Goal: Transaction & Acquisition: Purchase product/service

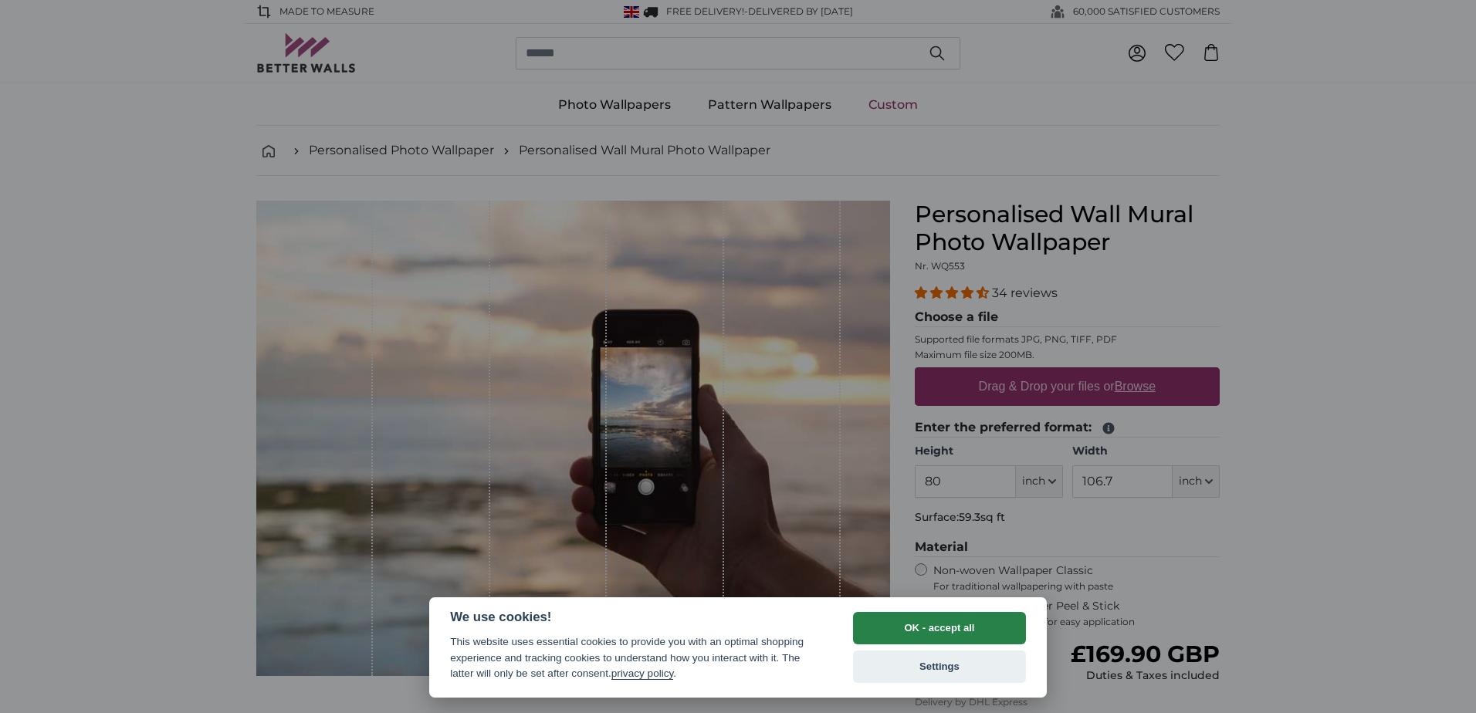
click at [906, 635] on button "OK - accept all" at bounding box center [939, 628] width 173 height 32
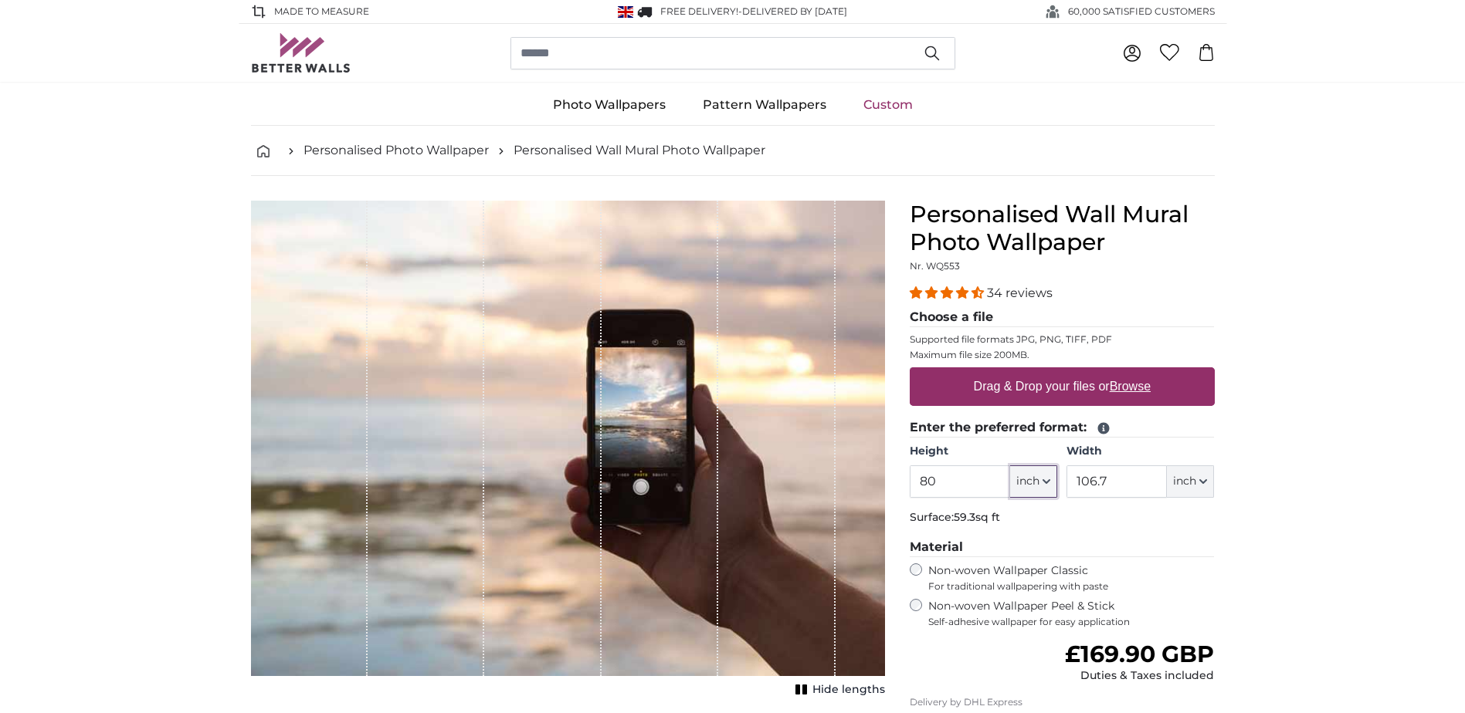
click at [1032, 480] on span "inch" at bounding box center [1027, 481] width 23 height 15
click at [1031, 513] on link "Centimeter (cm)" at bounding box center [1033, 523] width 136 height 28
type input "203.2"
type input "271.1"
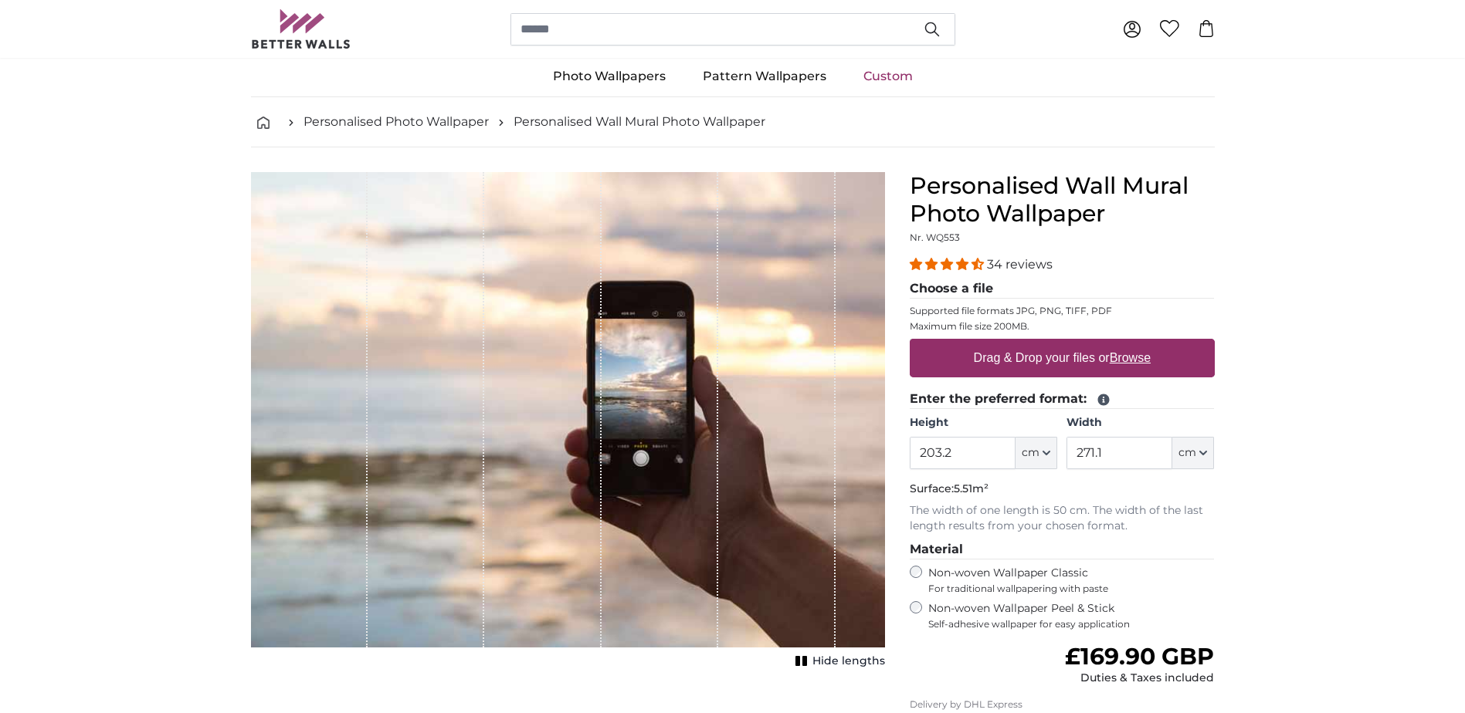
scroll to position [77, 0]
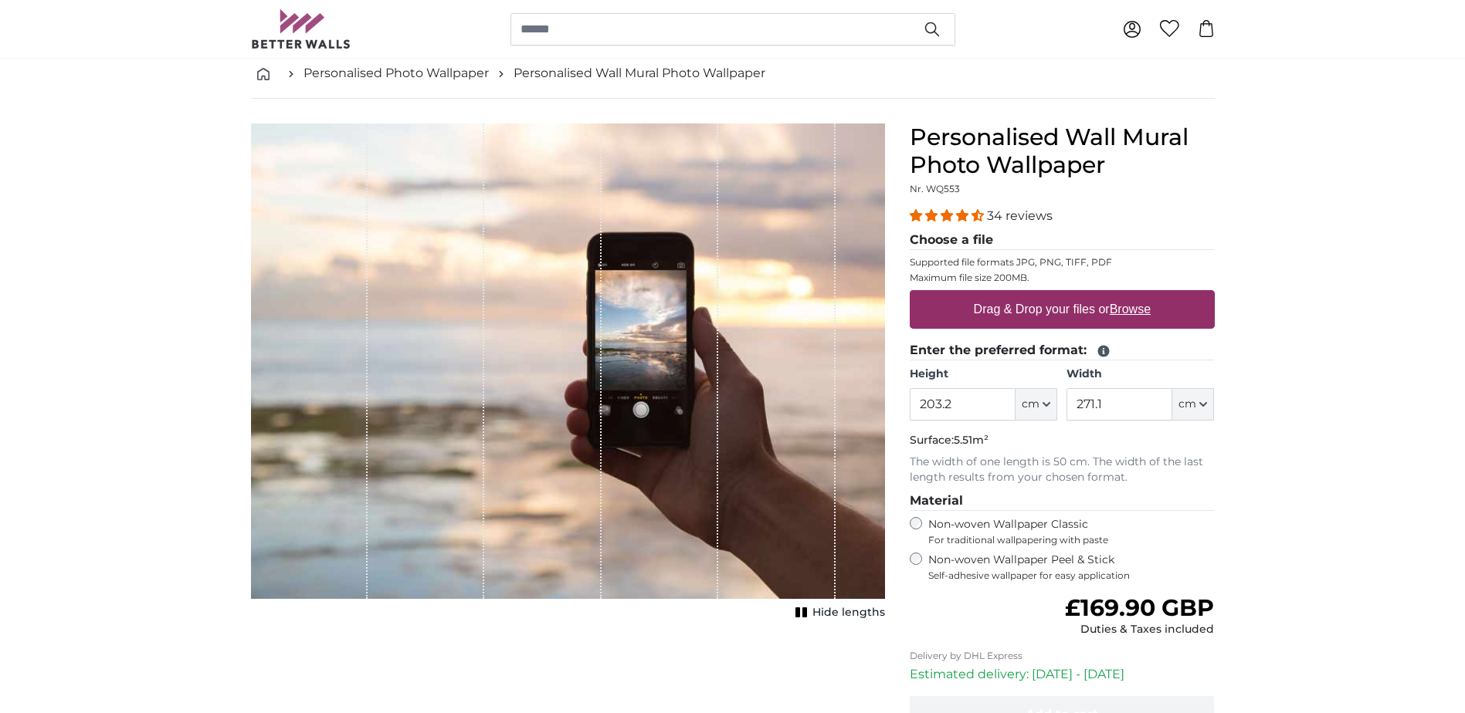
click at [990, 579] on span "Self-adhesive wallpaper for easy application" at bounding box center [1071, 576] width 286 height 12
click at [996, 536] on span "For traditional wallpapering with paste" at bounding box center [1071, 540] width 286 height 12
click at [993, 571] on span "Self-adhesive wallpaper for easy application" at bounding box center [1071, 576] width 286 height 12
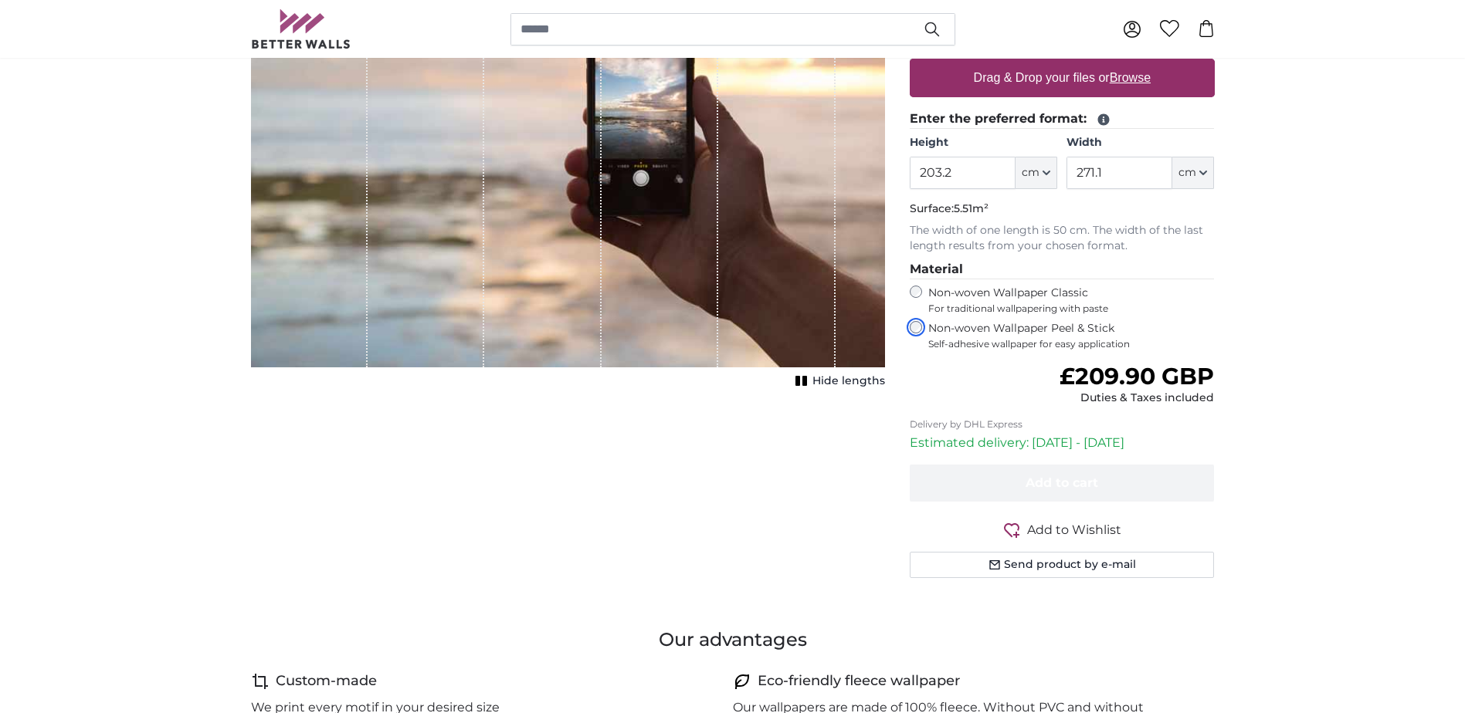
scroll to position [232, 0]
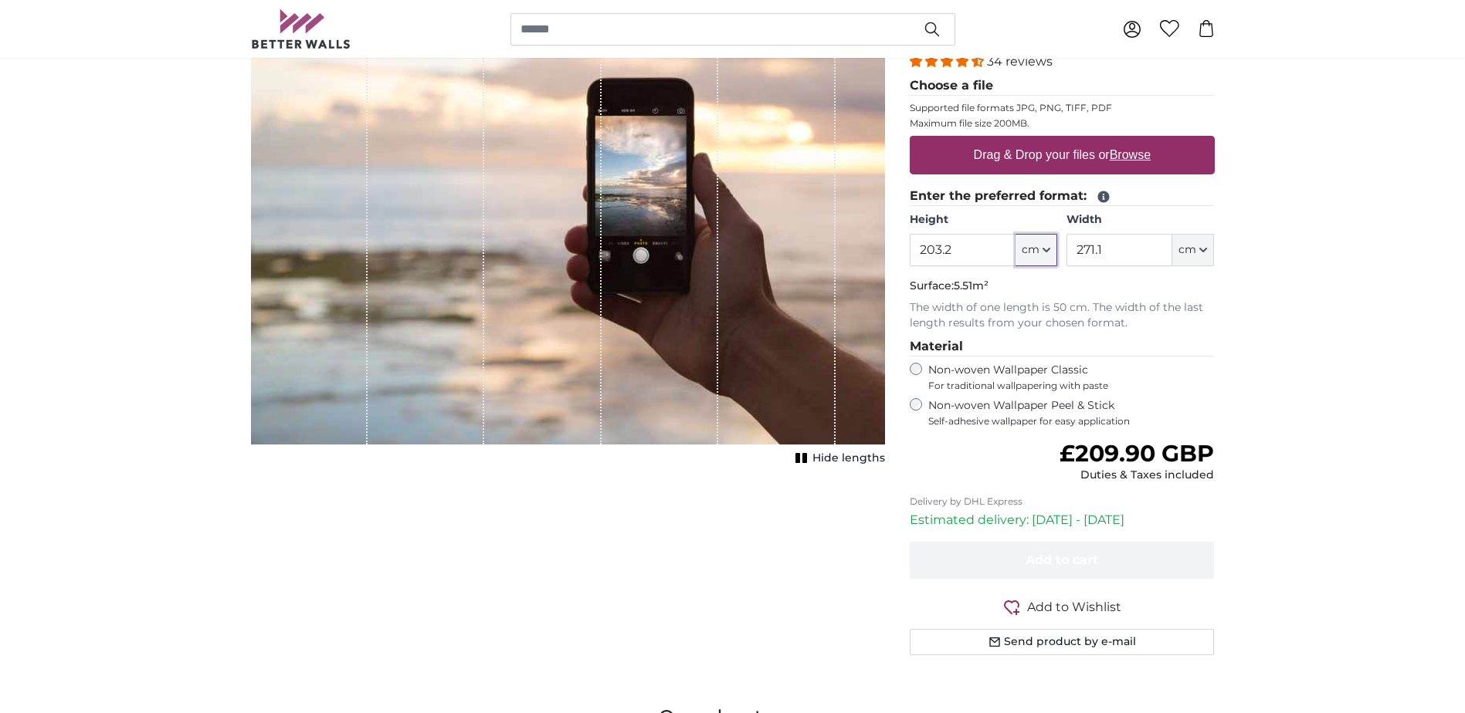
click at [1041, 252] on button "cm" at bounding box center [1036, 250] width 42 height 32
click at [950, 227] on label "Height" at bounding box center [982, 219] width 147 height 15
click at [950, 234] on input "203.2" at bounding box center [962, 250] width 106 height 32
click at [1213, 229] on div "Width 271.1 ft cm Centimeter (cm) Inches (inch) Feet (ft. in.)" at bounding box center [1139, 239] width 147 height 54
drag, startPoint x: 974, startPoint y: 250, endPoint x: 924, endPoint y: 247, distance: 50.3
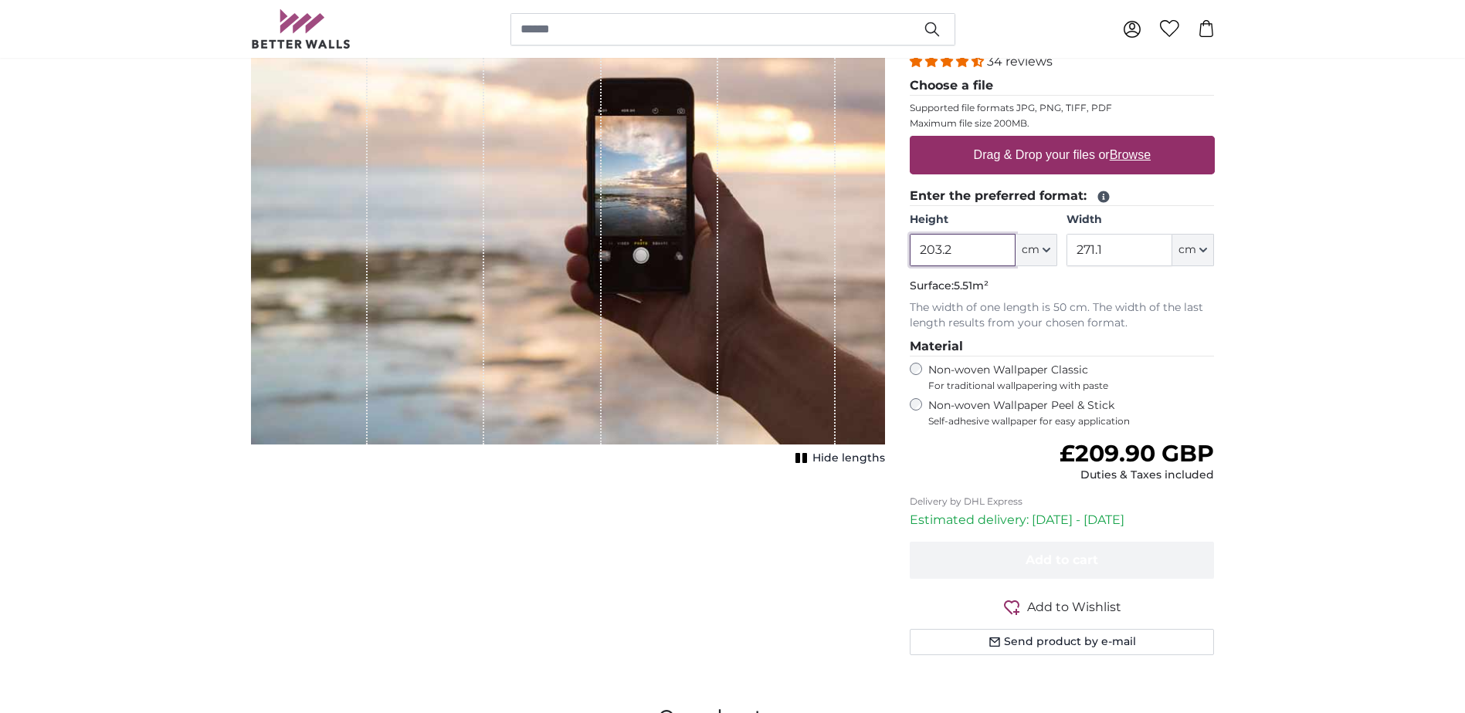
click at [924, 247] on input "203.2" at bounding box center [962, 250] width 106 height 32
click at [902, 247] on div "Personalised Wall Mural Photo Wallpaper Nr. WQ553 34 reviews Choose a file Supp…" at bounding box center [1062, 330] width 330 height 723
click at [960, 262] on input "203.2" at bounding box center [962, 250] width 106 height 32
drag, startPoint x: 942, startPoint y: 255, endPoint x: 933, endPoint y: 255, distance: 9.3
click at [933, 255] on input "203.2" at bounding box center [962, 250] width 106 height 32
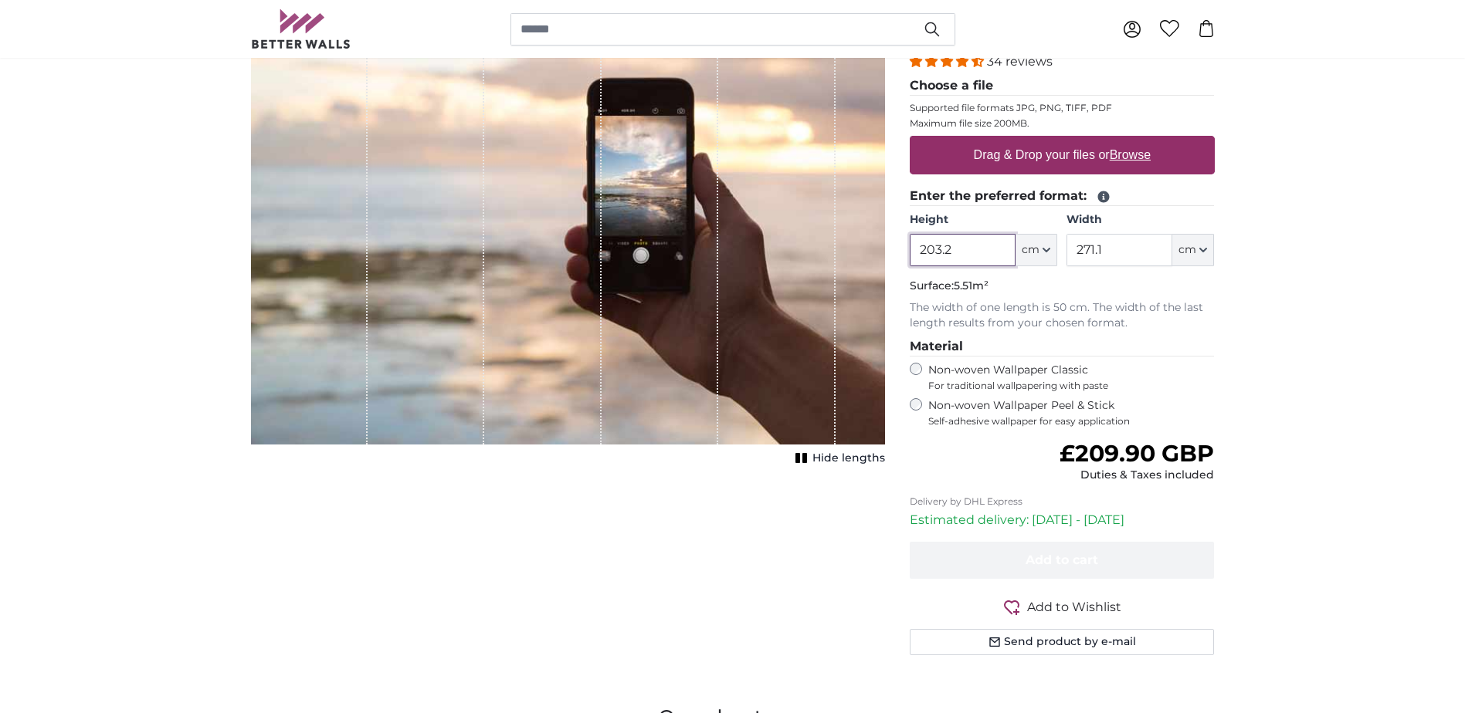
click at [930, 251] on input "203.2" at bounding box center [962, 250] width 106 height 32
drag, startPoint x: 929, startPoint y: 249, endPoint x: 952, endPoint y: 250, distance: 23.2
click at [952, 250] on input "203.2" at bounding box center [962, 250] width 106 height 32
type input "240"
drag, startPoint x: 1085, startPoint y: 253, endPoint x: 1107, endPoint y: 253, distance: 21.6
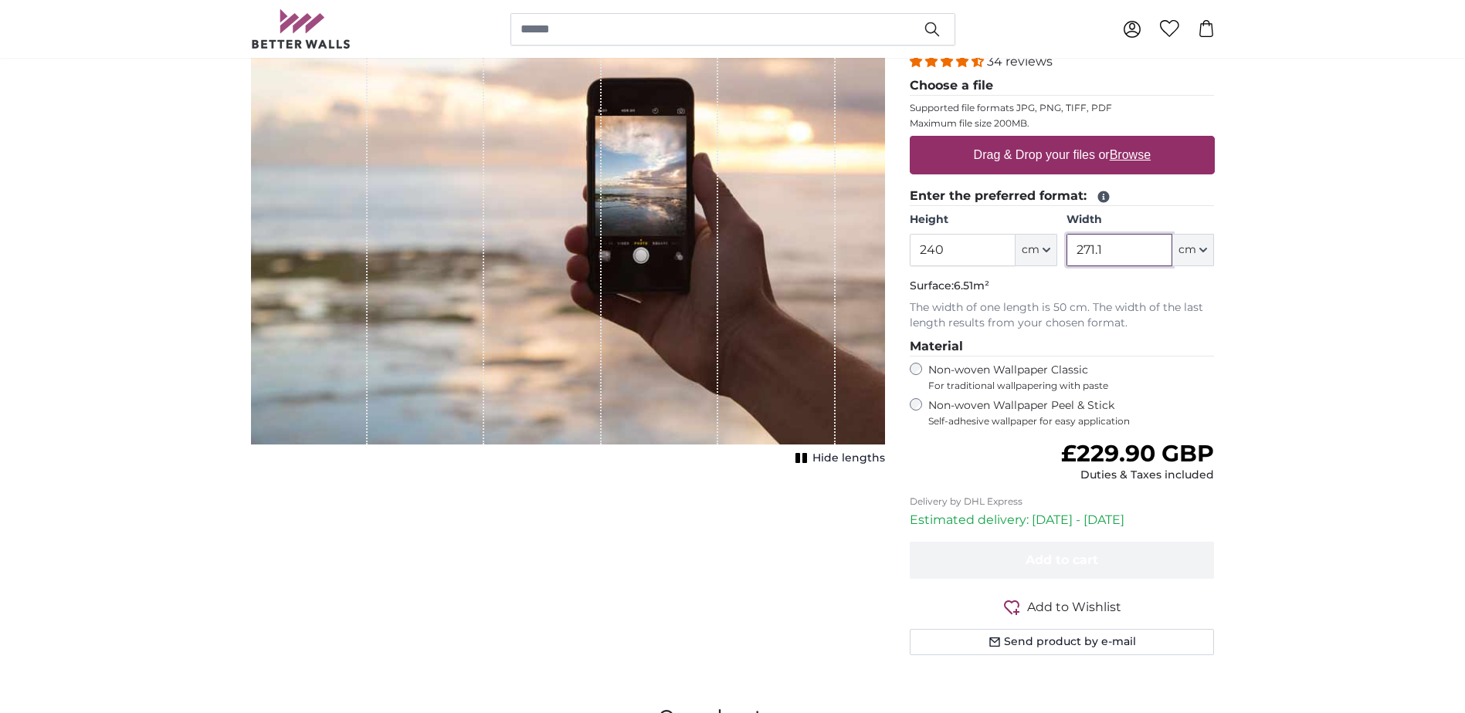
click at [1107, 253] on input "271.1" at bounding box center [1119, 250] width 106 height 32
type input "250"
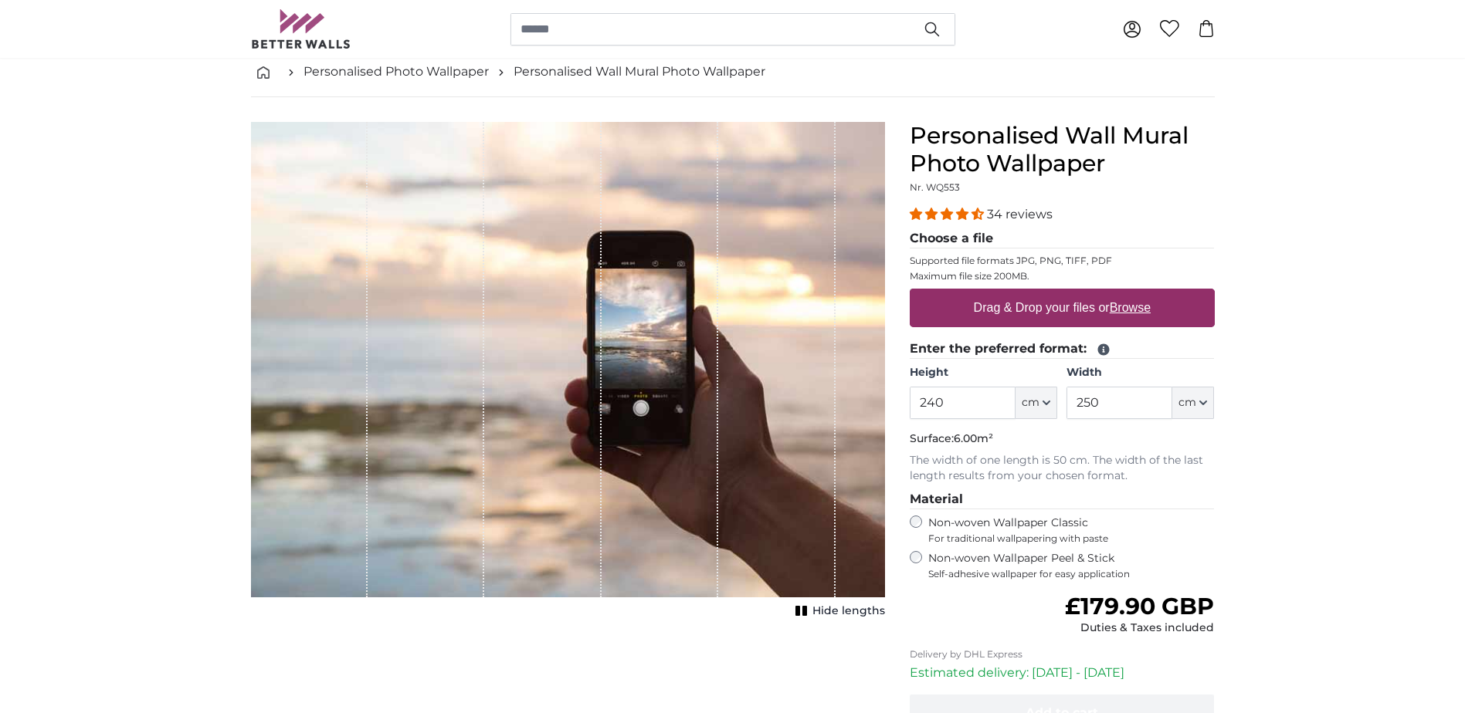
scroll to position [77, 0]
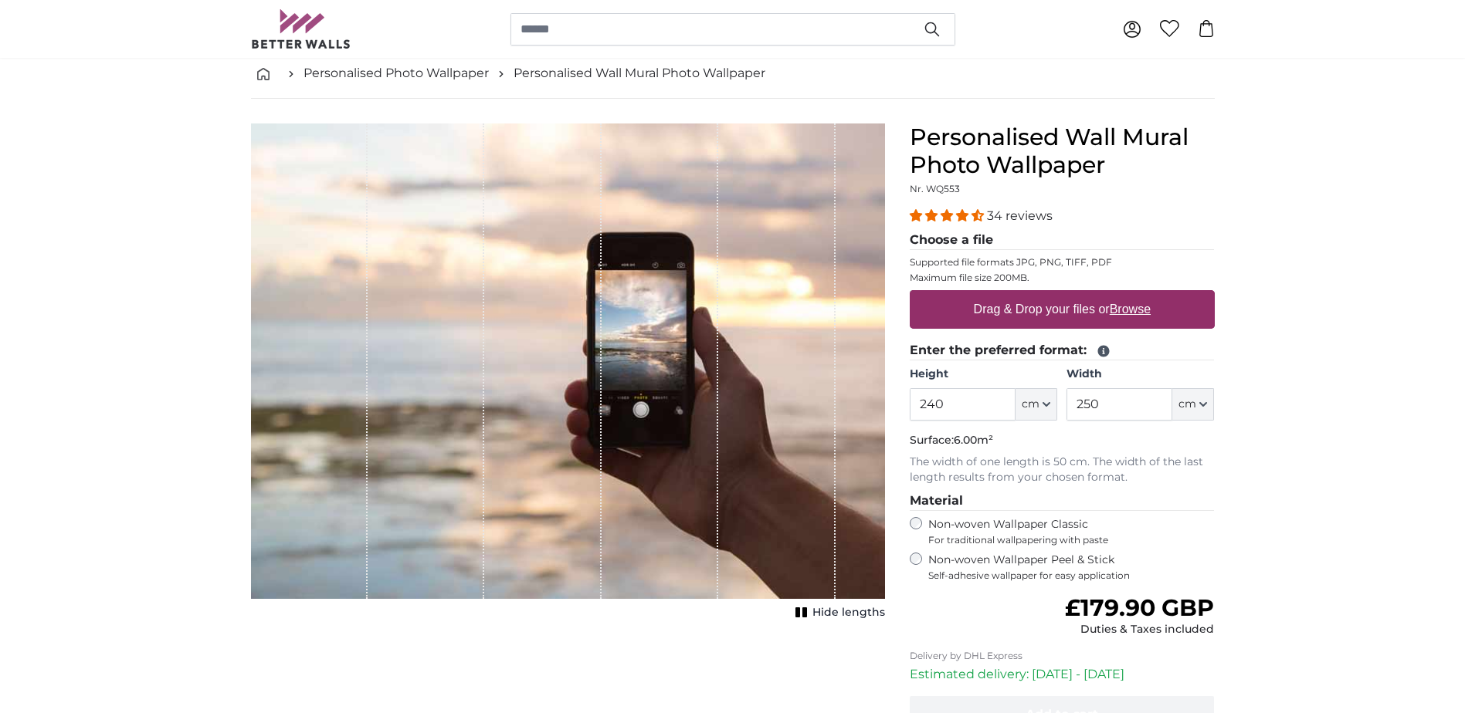
click at [1131, 311] on u "Browse" at bounding box center [1129, 309] width 41 height 13
click at [1131, 295] on input "Drag & Drop your files or Browse" at bounding box center [1061, 292] width 305 height 5
type input "**********"
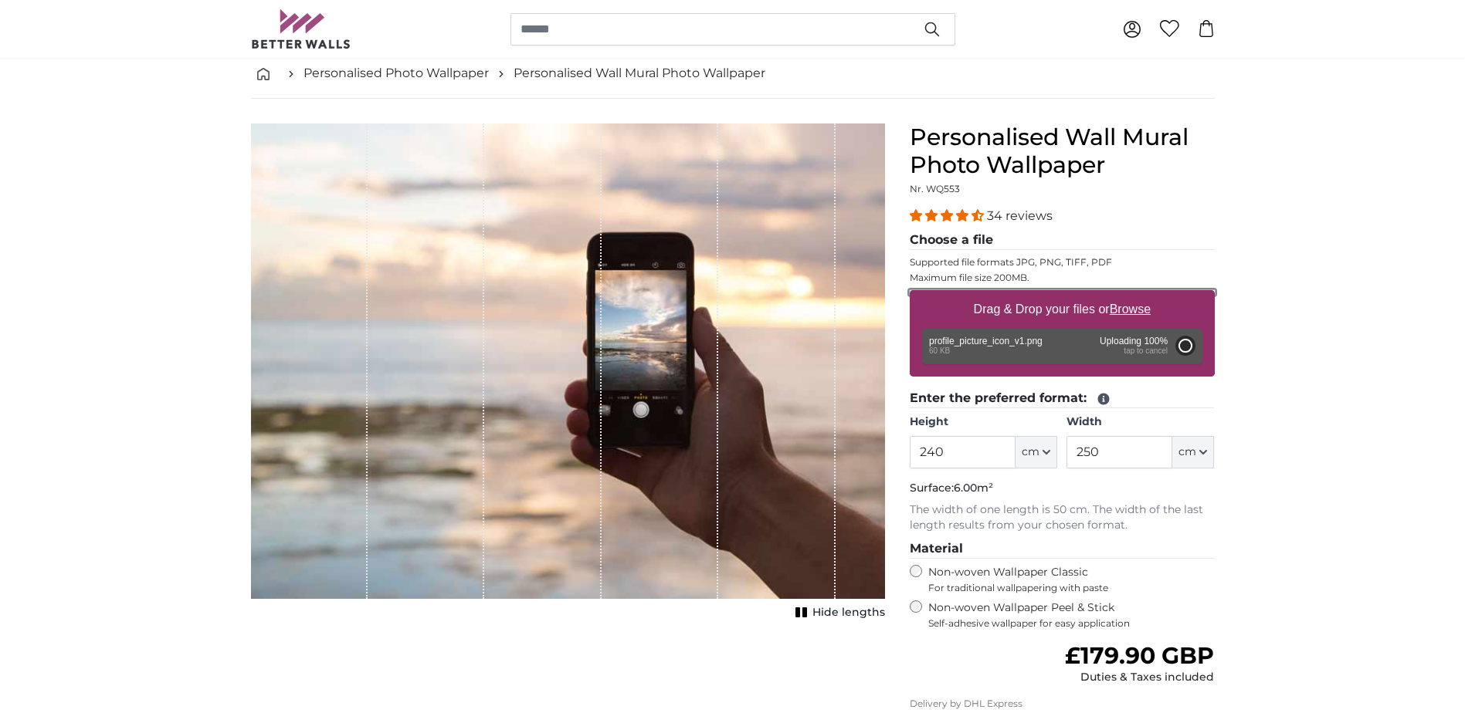
type input "81"
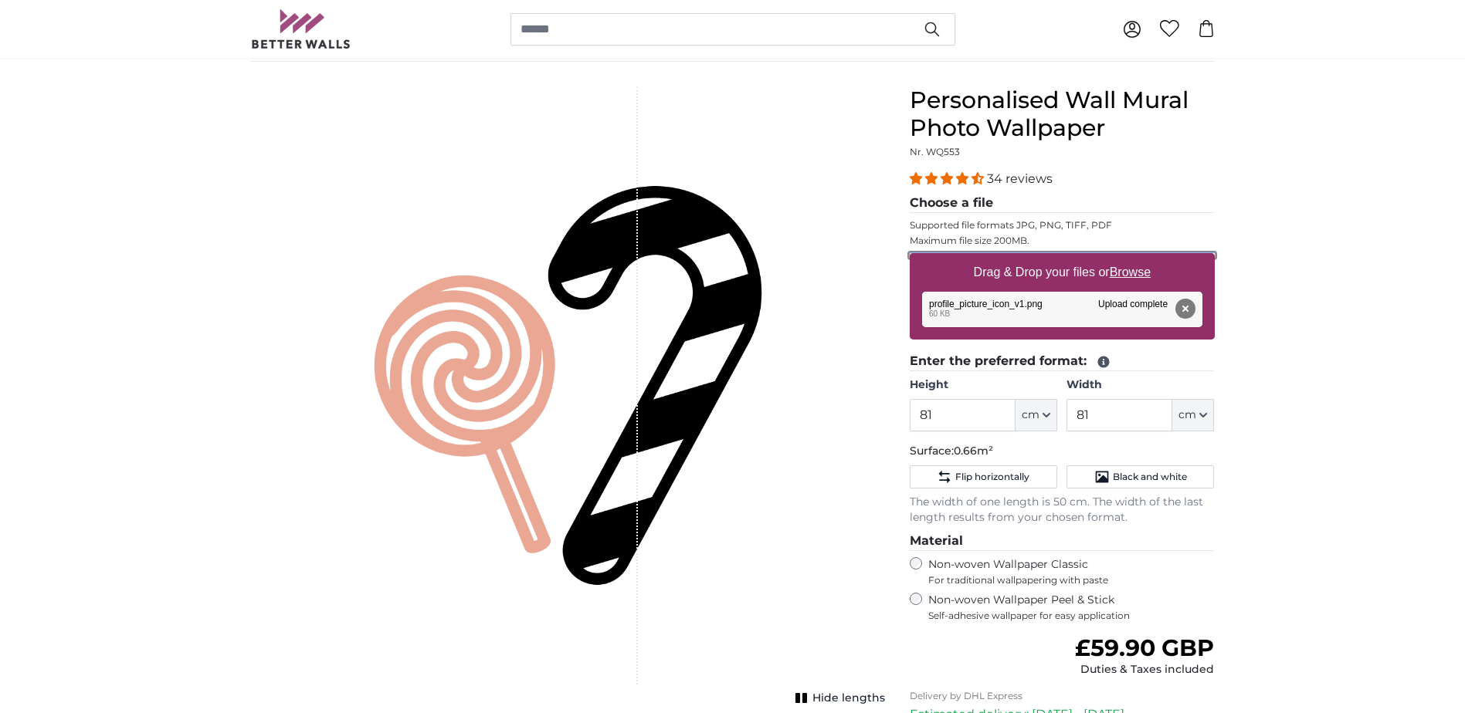
scroll to position [232, 0]
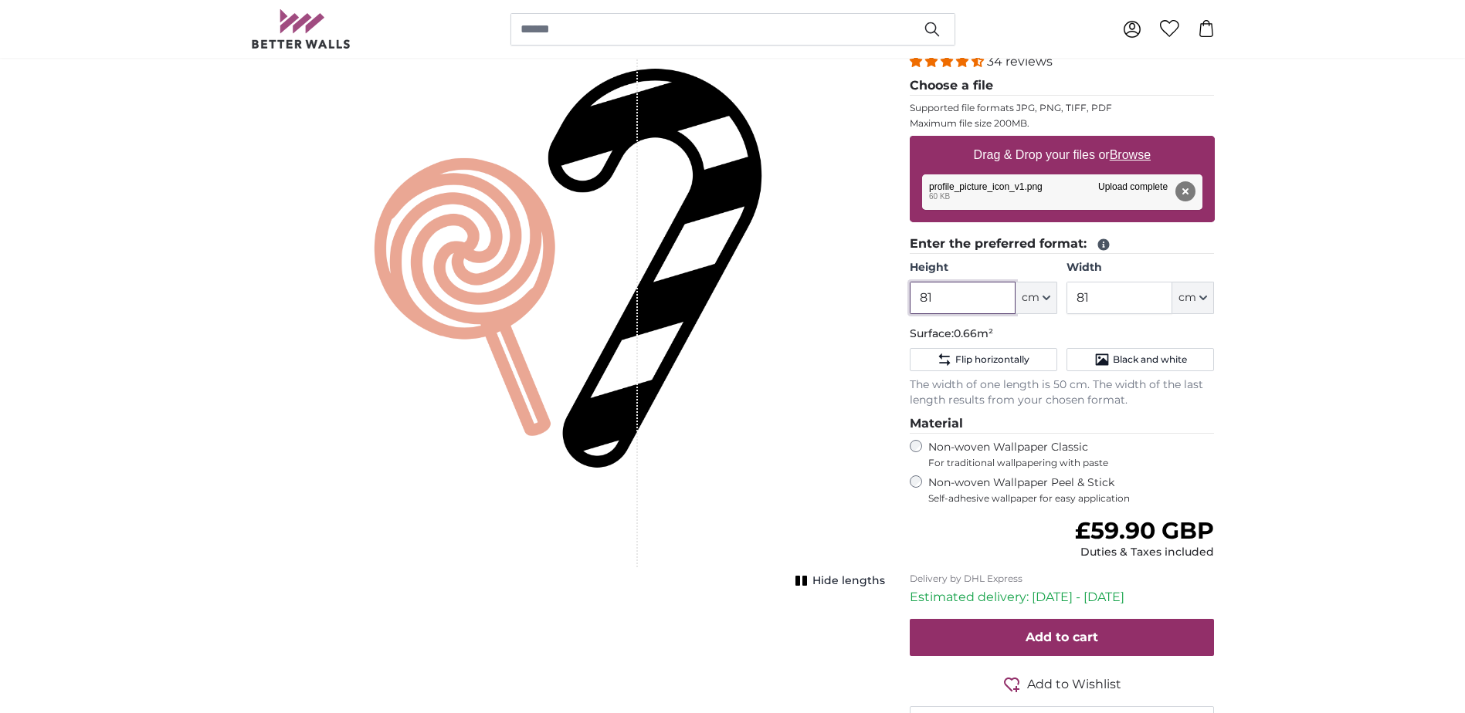
drag, startPoint x: 947, startPoint y: 297, endPoint x: 904, endPoint y: 293, distance: 42.6
click at [904, 293] on div "Personalised Wall Mural Photo Wallpaper Nr. WQ553 34 reviews Choose a file Supp…" at bounding box center [1062, 369] width 330 height 801
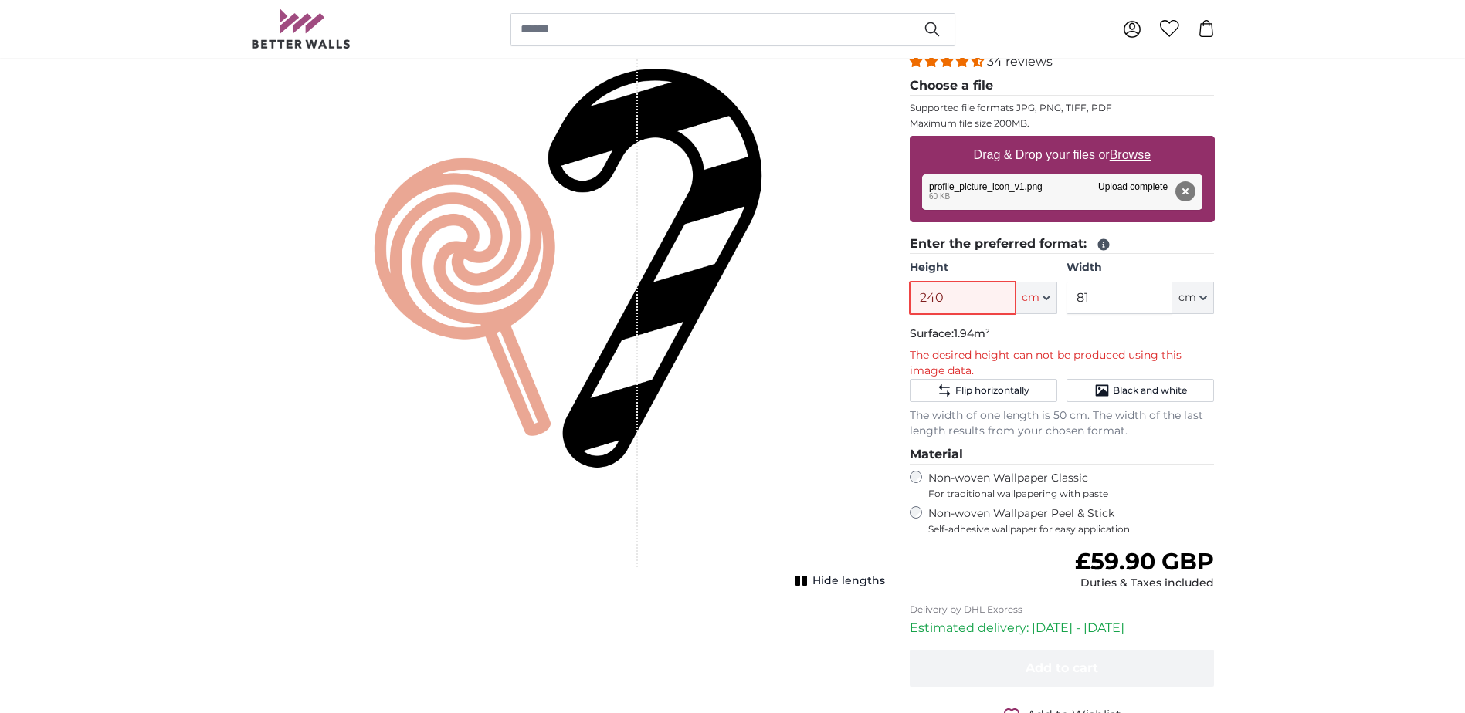
type input "240"
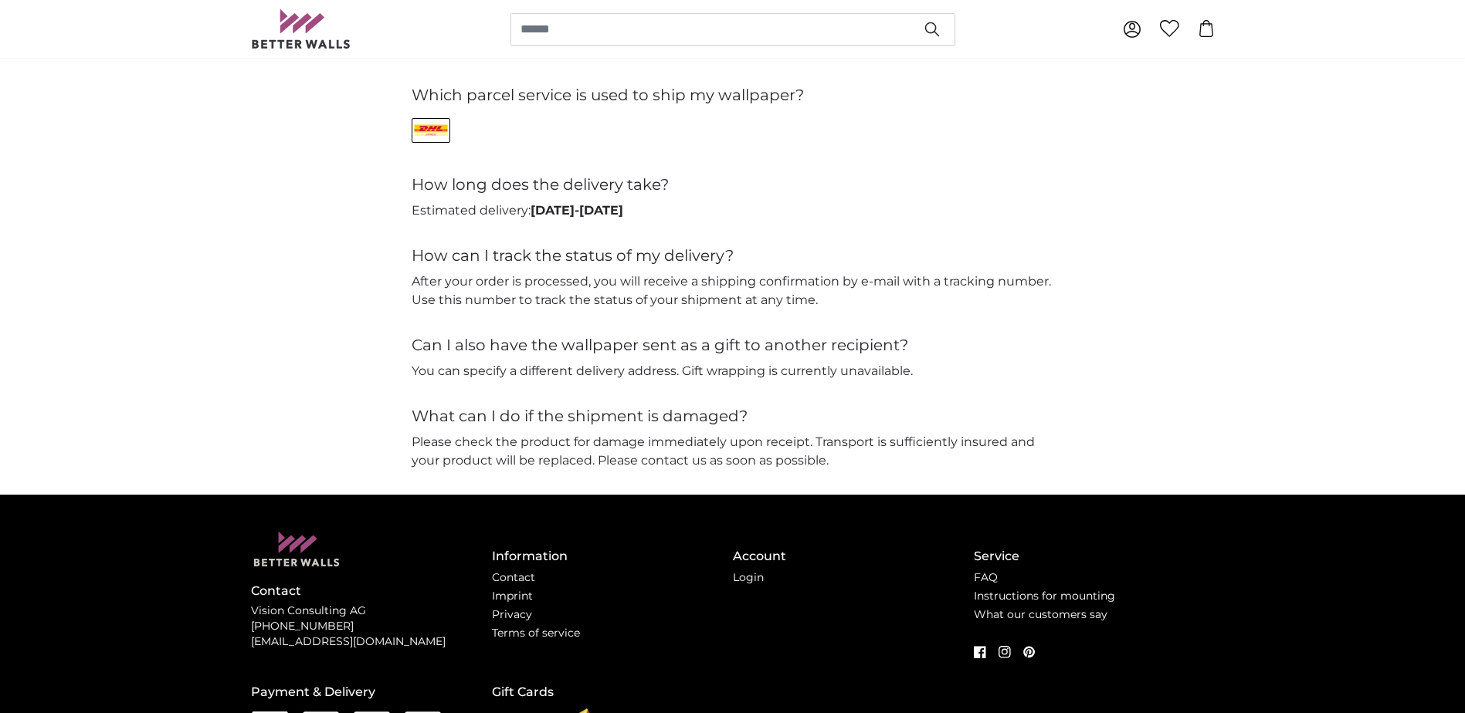
scroll to position [3679, 0]
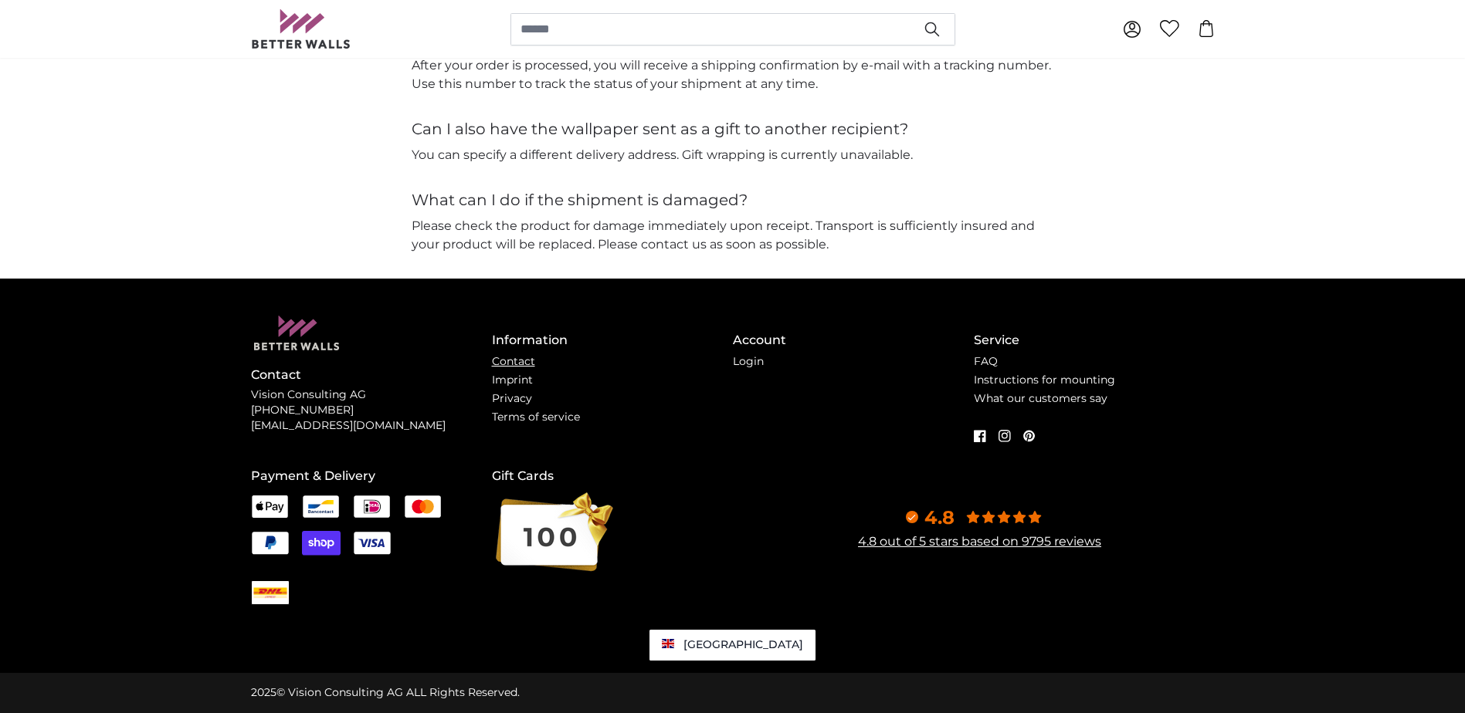
click at [520, 360] on link "Contact" at bounding box center [513, 361] width 43 height 14
